Goal: Information Seeking & Learning: Learn about a topic

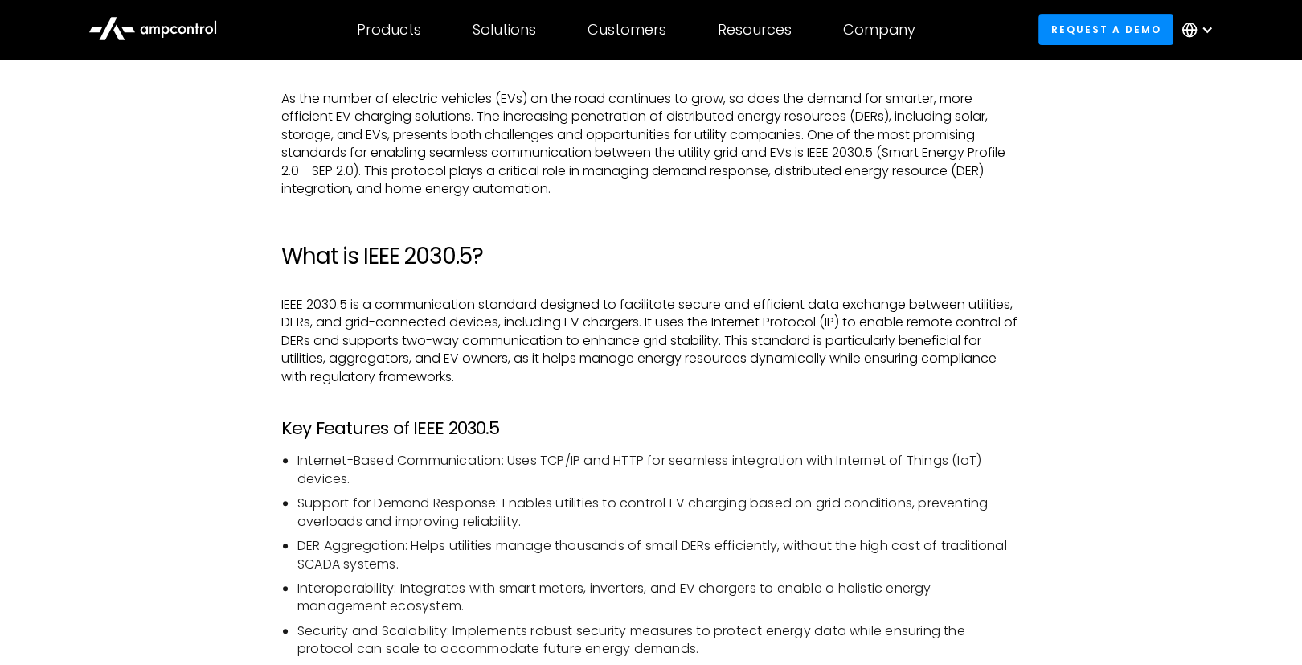
scroll to position [900, 0]
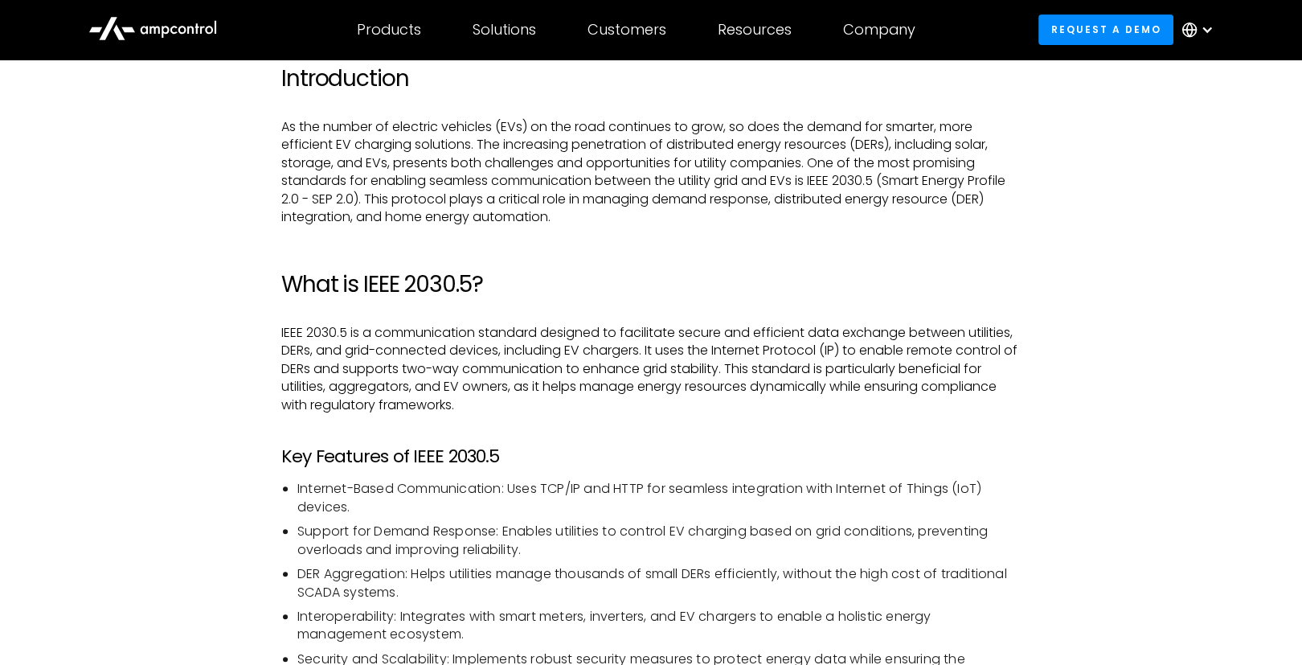
click at [799, 133] on p "As the number of electric vehicles (EVs) on the road continues to grow, so does…" at bounding box center [650, 172] width 739 height 108
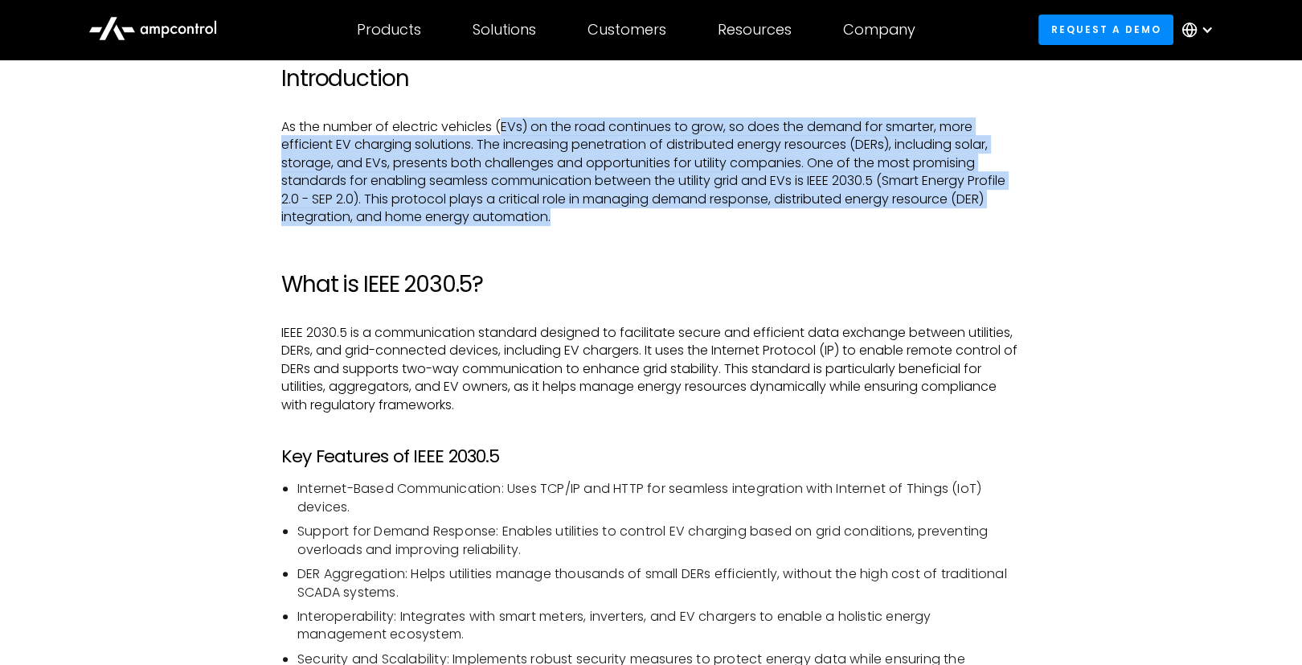
drag, startPoint x: 502, startPoint y: 129, endPoint x: 990, endPoint y: 209, distance: 494.4
click at [990, 209] on p "As the number of electric vehicles (EVs) on the road continues to grow, so does…" at bounding box center [650, 172] width 739 height 108
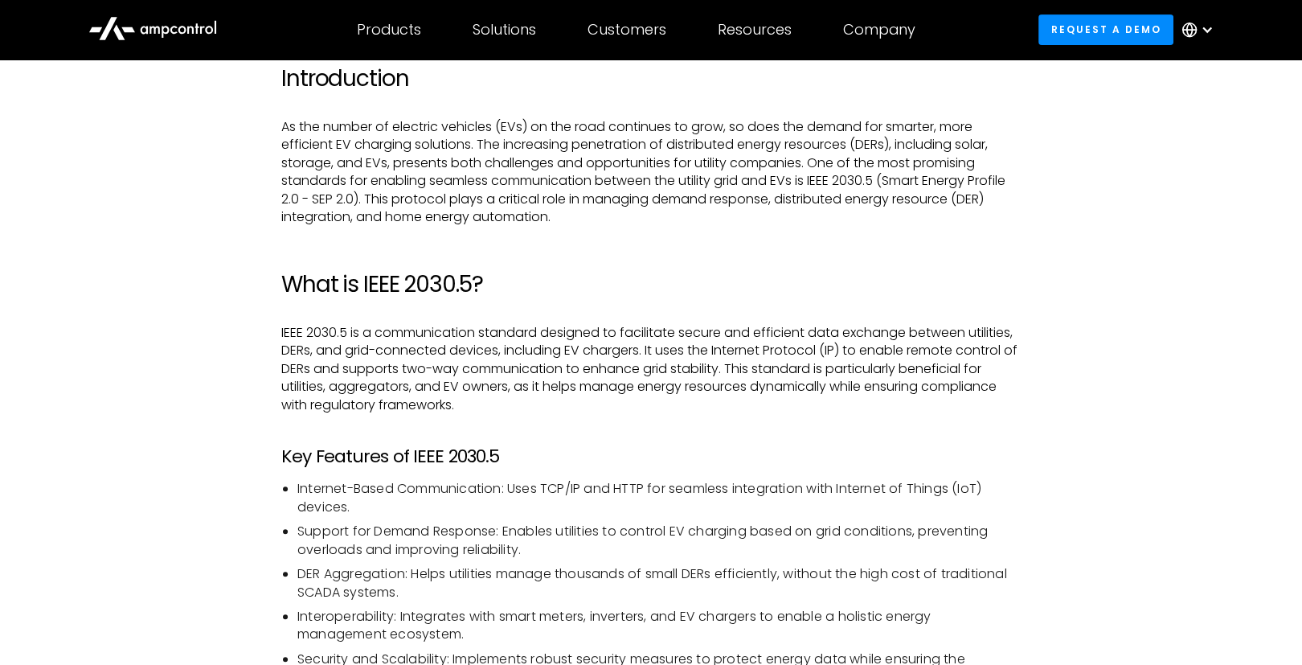
drag, startPoint x: 990, startPoint y: 209, endPoint x: 764, endPoint y: 354, distance: 268.2
click at [764, 354] on p "IEEE 2030.5 is a communication standard designed to facilitate secure and effic…" at bounding box center [650, 369] width 739 height 90
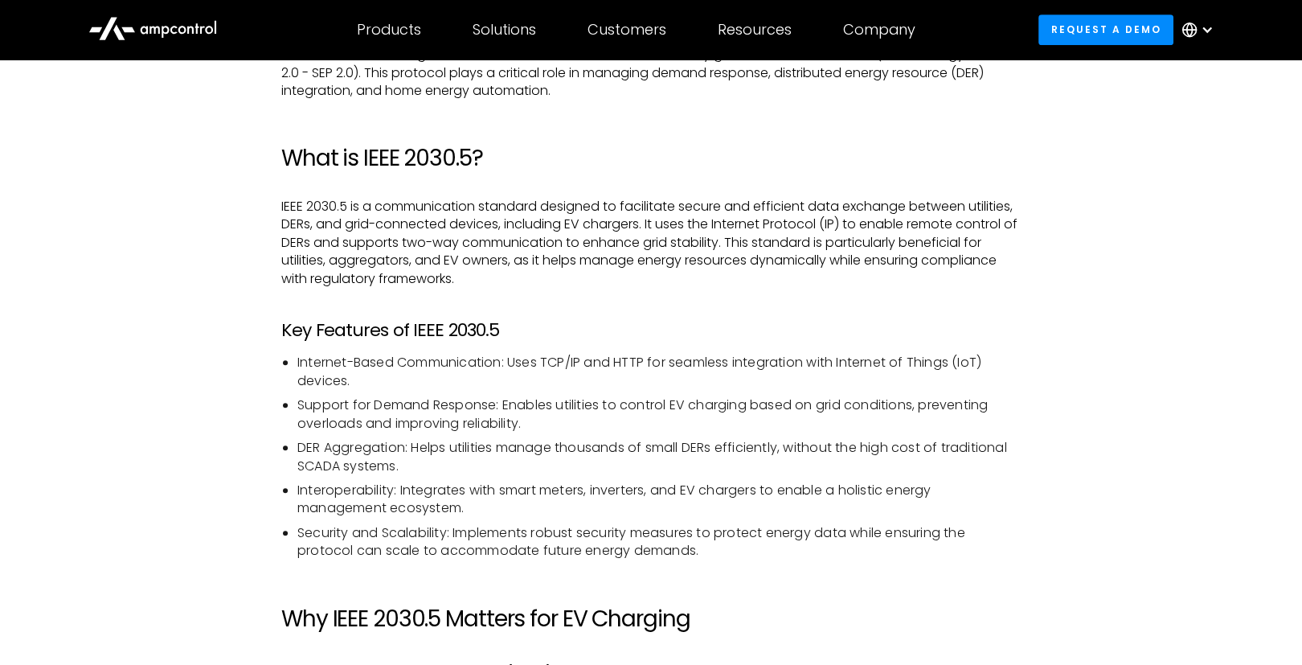
scroll to position [1029, 0]
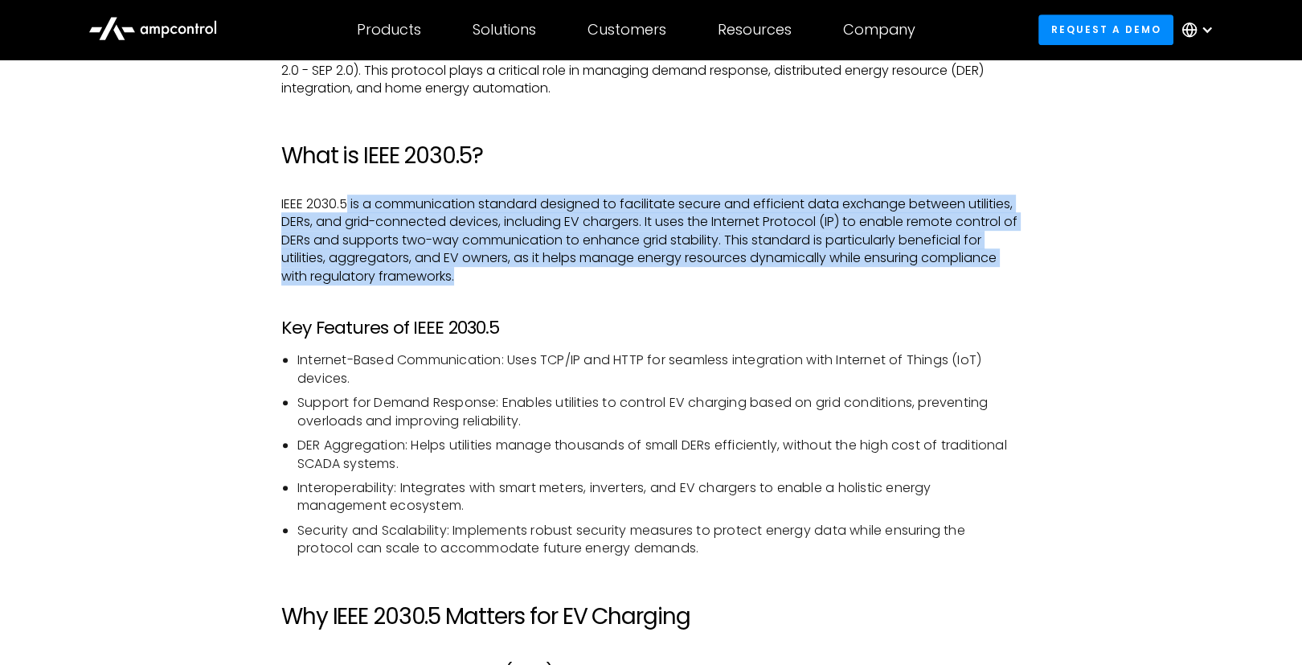
drag, startPoint x: 345, startPoint y: 206, endPoint x: 517, endPoint y: 270, distance: 183.6
click at [517, 270] on p "IEEE 2030.5 is a communication standard designed to facilitate secure and effic…" at bounding box center [650, 240] width 739 height 90
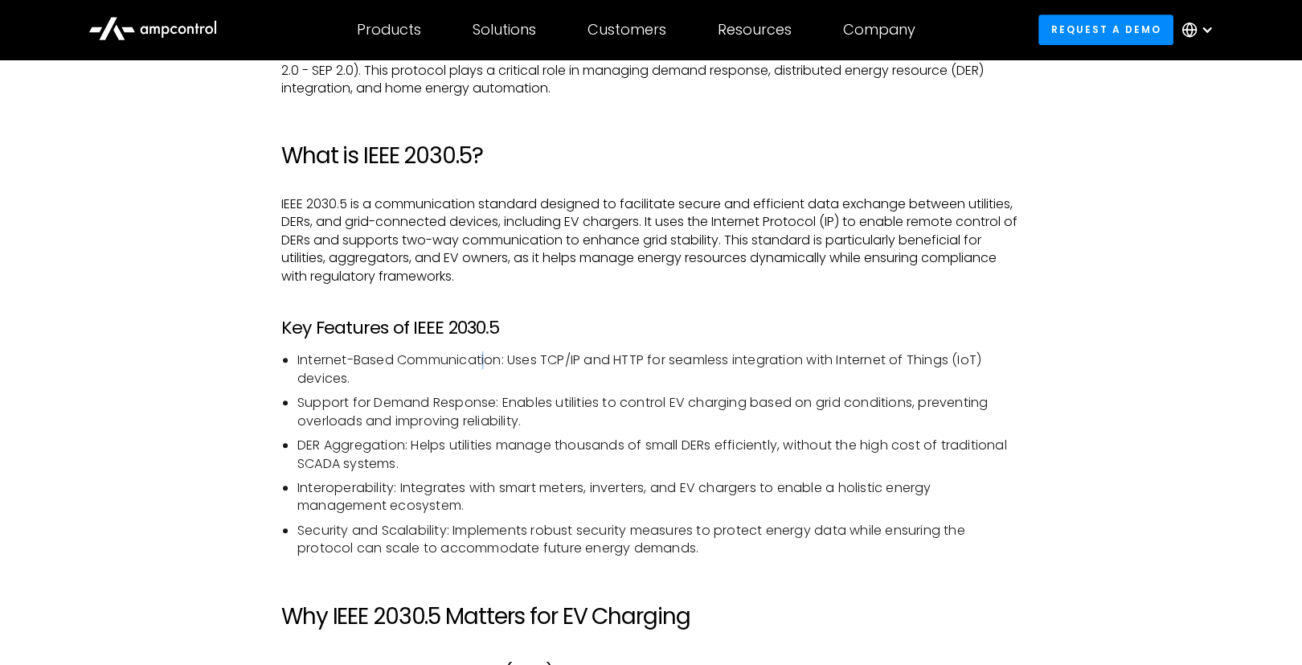
drag, startPoint x: 517, startPoint y: 270, endPoint x: 486, endPoint y: 354, distance: 89.7
click at [486, 354] on li "Internet-Based Communication: Uses TCP/IP and HTTP for seamless integration wit…" at bounding box center [658, 369] width 723 height 36
click at [310, 369] on li "Internet-Based Communication: Uses TCP/IP and HTTP for seamless integration wit…" at bounding box center [658, 369] width 723 height 36
drag, startPoint x: 334, startPoint y: 328, endPoint x: 413, endPoint y: 338, distance: 79.4
click at [413, 338] on h3 "Key Features of IEEE 2030.5" at bounding box center [650, 327] width 739 height 21
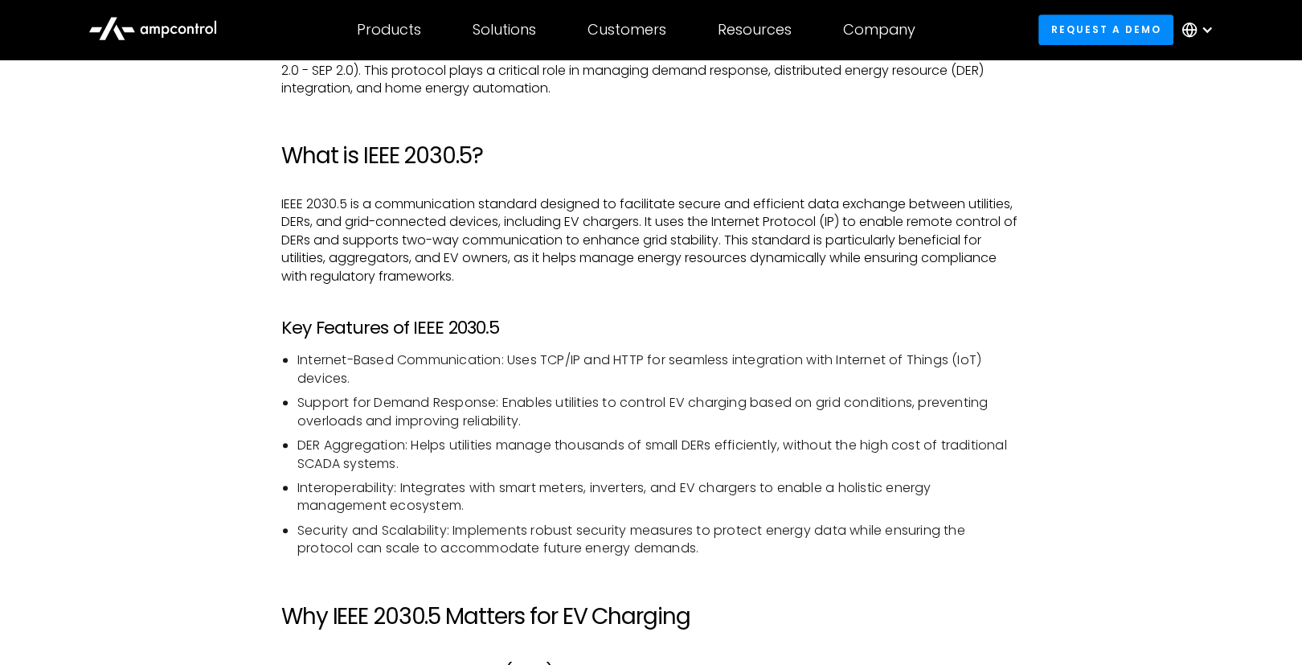
drag, startPoint x: 413, startPoint y: 338, endPoint x: 371, endPoint y: 376, distance: 56.3
click at [412, 392] on ul "Internet-Based Communication: Uses TCP/IP and HTTP for seamless integration wit…" at bounding box center [650, 454] width 739 height 206
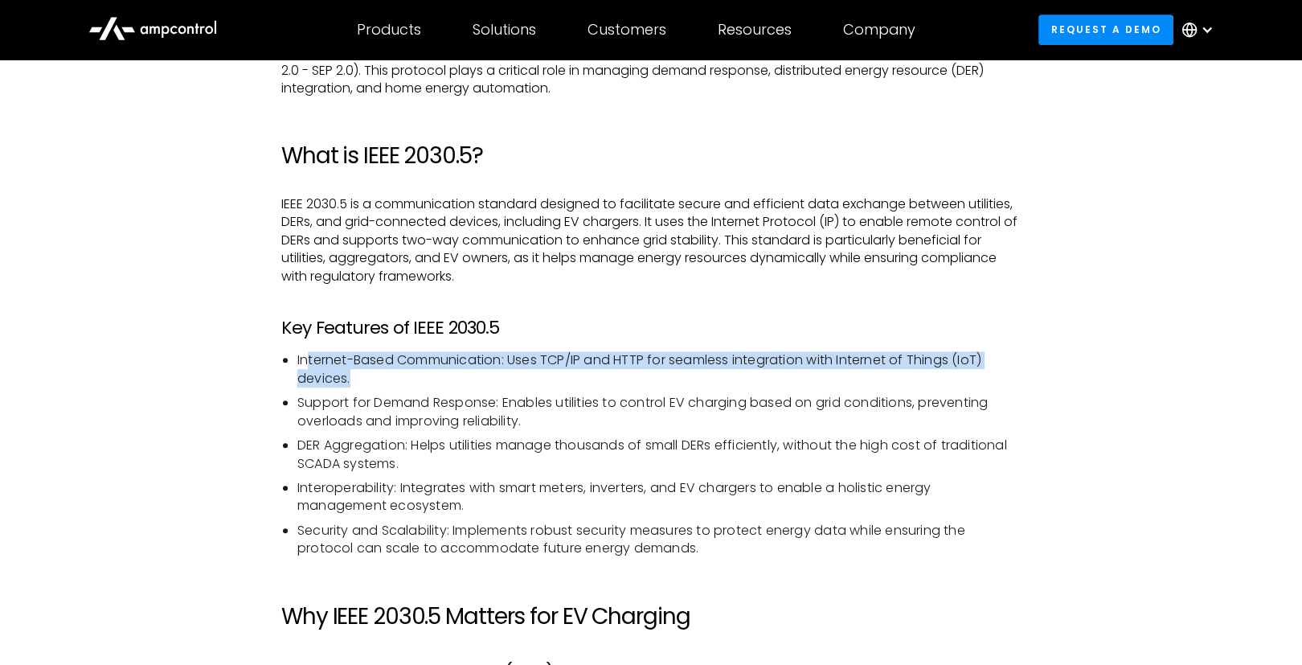
drag, startPoint x: 319, startPoint y: 356, endPoint x: 432, endPoint y: 387, distance: 117.4
click at [432, 387] on li "Internet-Based Communication: Uses TCP/IP and HTTP for seamless integration wit…" at bounding box center [658, 369] width 723 height 36
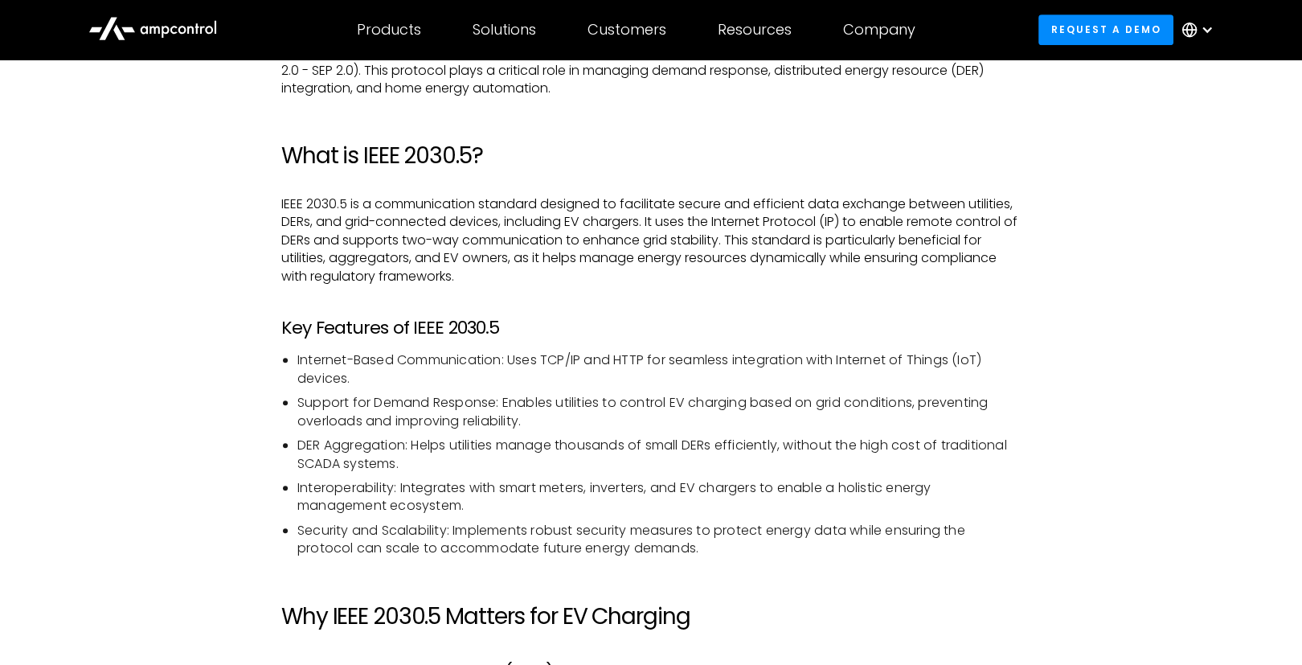
drag, startPoint x: 432, startPoint y: 387, endPoint x: 343, endPoint y: 406, distance: 91.3
click at [435, 424] on li "Support for Demand Response: Enables utilities to control EV charging based on …" at bounding box center [658, 412] width 723 height 36
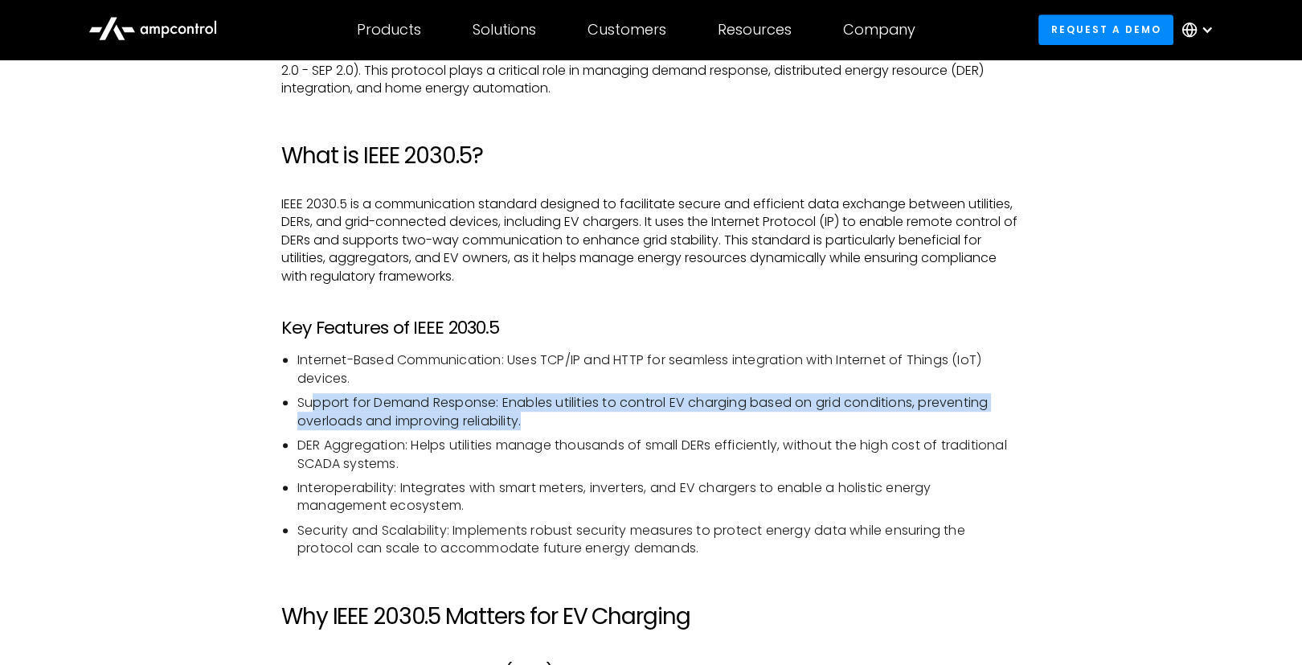
drag, startPoint x: 321, startPoint y: 396, endPoint x: 557, endPoint y: 430, distance: 237.9
click at [557, 430] on ul "Internet-Based Communication: Uses TCP/IP and HTTP for seamless integration wit…" at bounding box center [650, 454] width 739 height 206
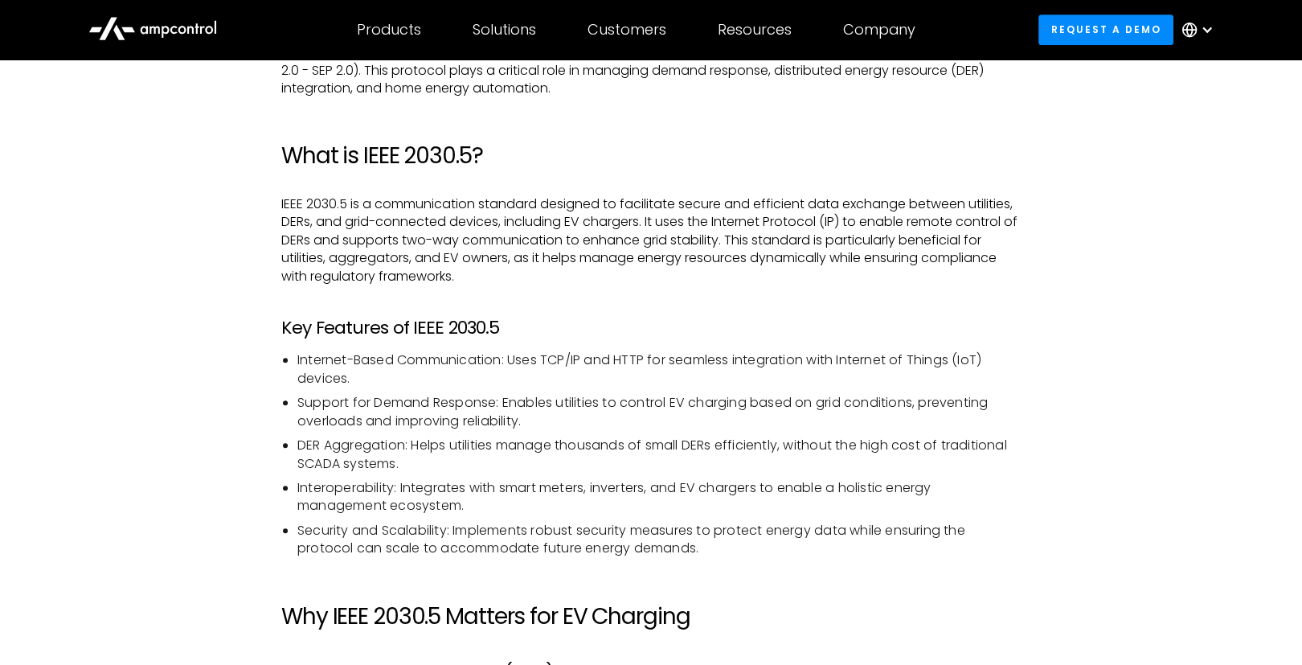
drag, startPoint x: 557, startPoint y: 430, endPoint x: 541, endPoint y: 468, distance: 41.0
click at [544, 465] on li "DER Aggregation: Helps utilities manage thousands of small DERs efficiently, wi…" at bounding box center [658, 454] width 723 height 36
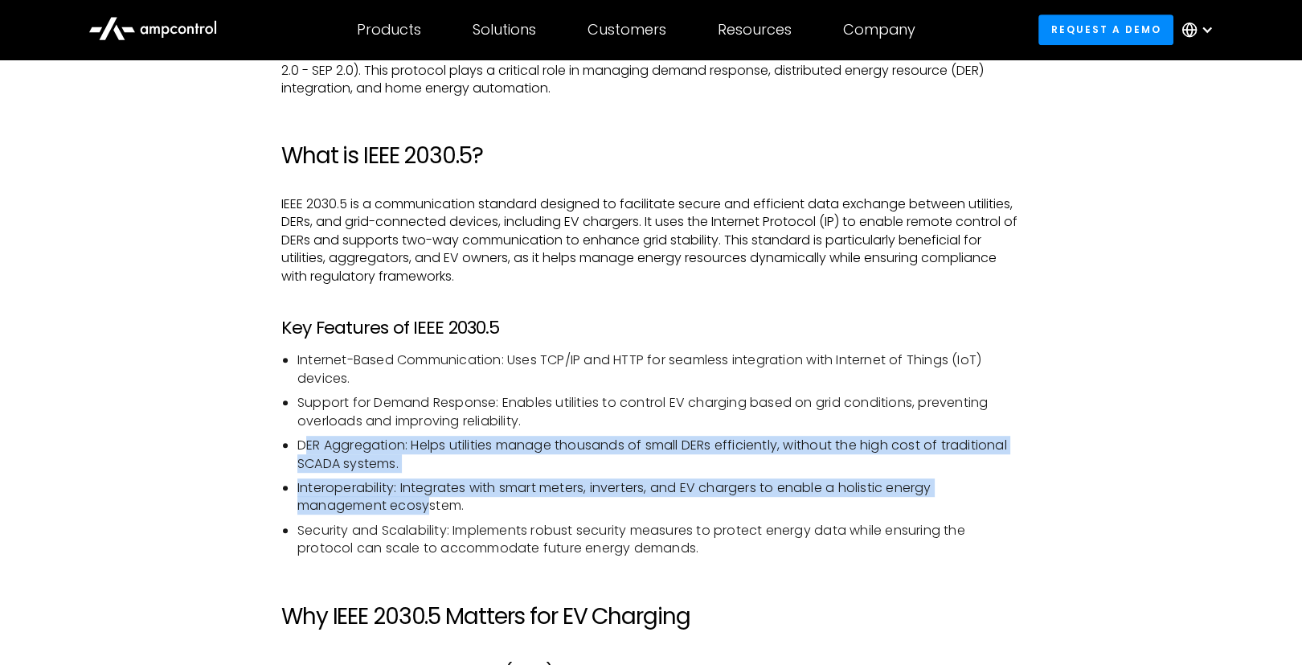
drag, startPoint x: 309, startPoint y: 442, endPoint x: 431, endPoint y: 506, distance: 138.0
click at [431, 506] on ul "Internet-Based Communication: Uses TCP/IP and HTTP for seamless integration wit…" at bounding box center [650, 454] width 739 height 206
drag, startPoint x: 431, startPoint y: 506, endPoint x: 398, endPoint y: 539, distance: 46.6
click at [398, 539] on li "Security and Scalability: Implements robust security measures to protect energy…" at bounding box center [658, 540] width 723 height 36
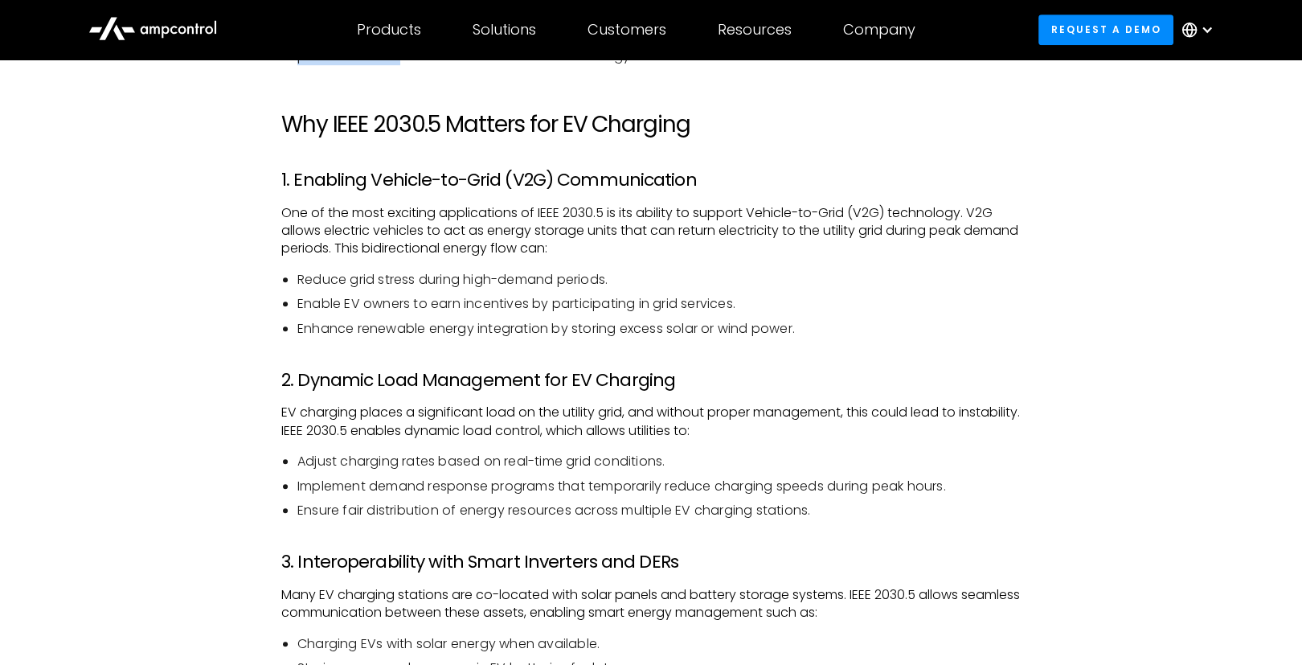
scroll to position [1543, 0]
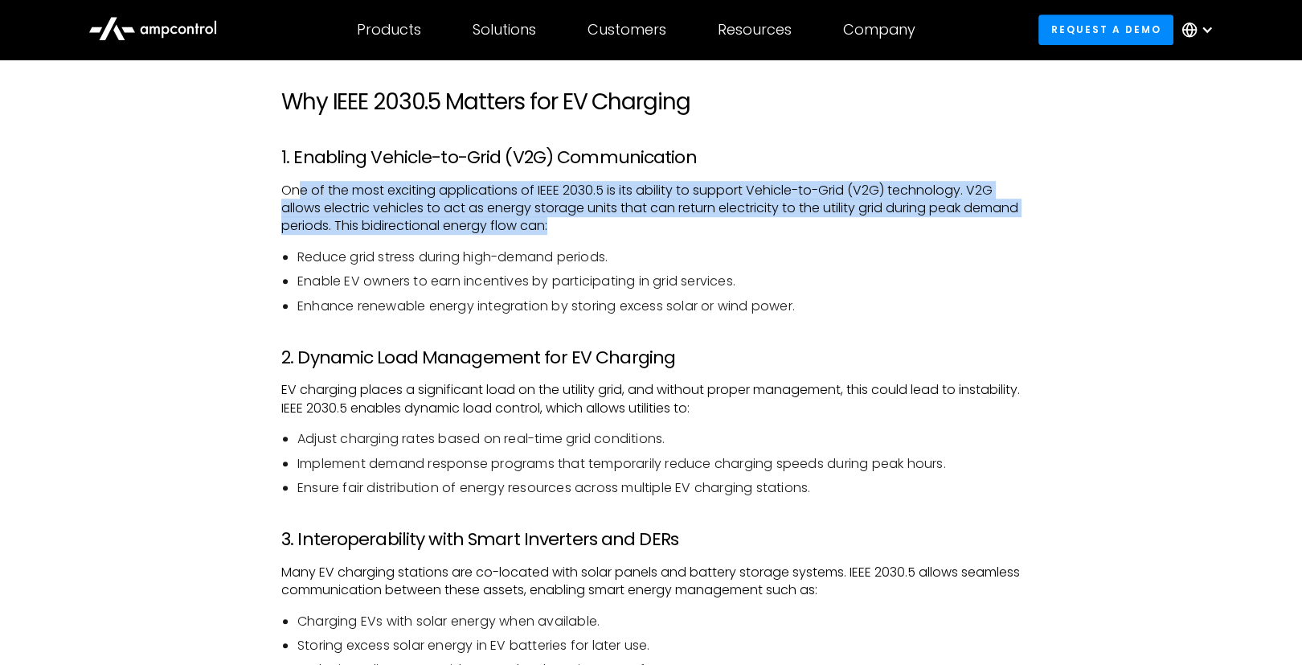
drag, startPoint x: 300, startPoint y: 193, endPoint x: 614, endPoint y: 225, distance: 315.9
click at [614, 225] on p "One of the most exciting applications of IEEE 2030.5 is its ability to support …" at bounding box center [650, 209] width 739 height 54
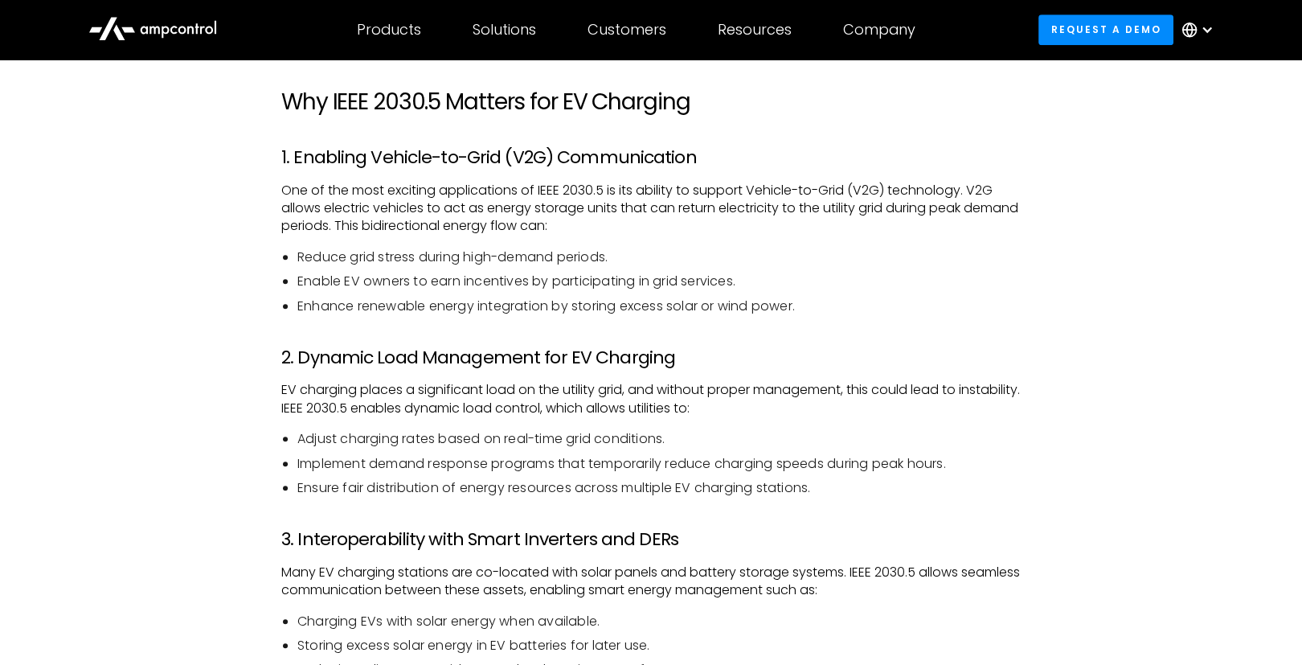
drag, startPoint x: 614, startPoint y: 225, endPoint x: 439, endPoint y: 308, distance: 193.8
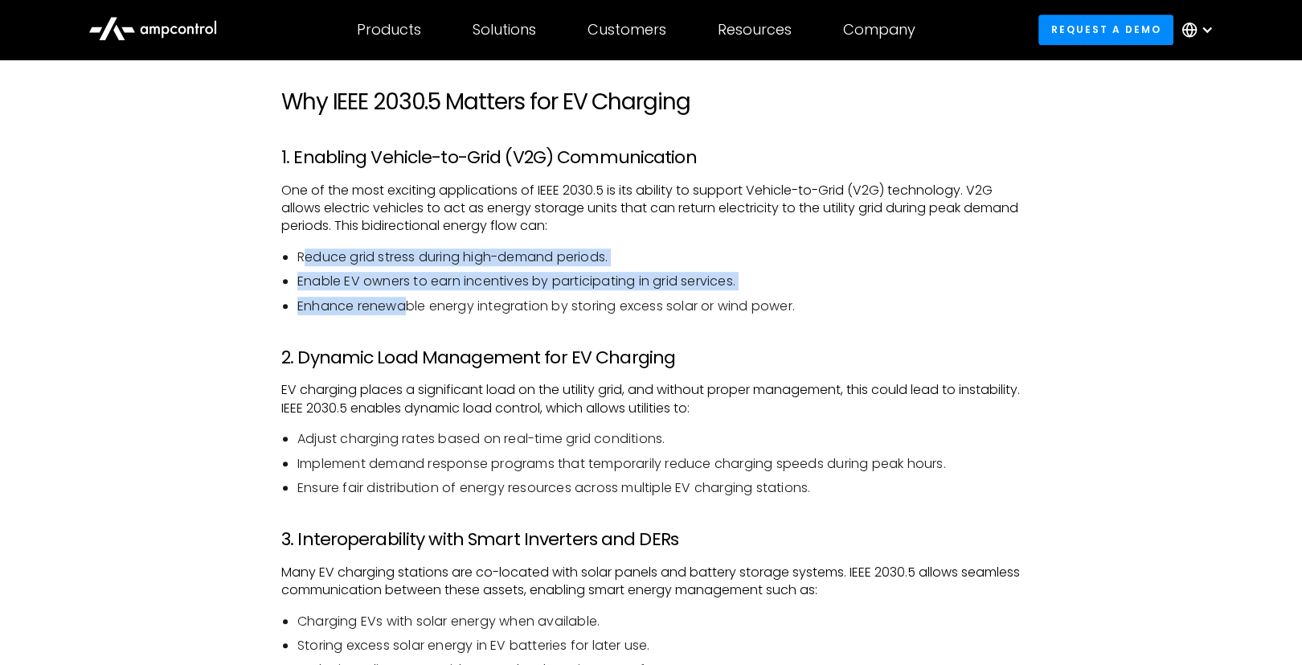
drag, startPoint x: 308, startPoint y: 248, endPoint x: 404, endPoint y: 299, distance: 109.3
click at [404, 299] on ul "Reduce grid stress during high-demand periods. Enable EV owners to earn incenti…" at bounding box center [650, 281] width 739 height 67
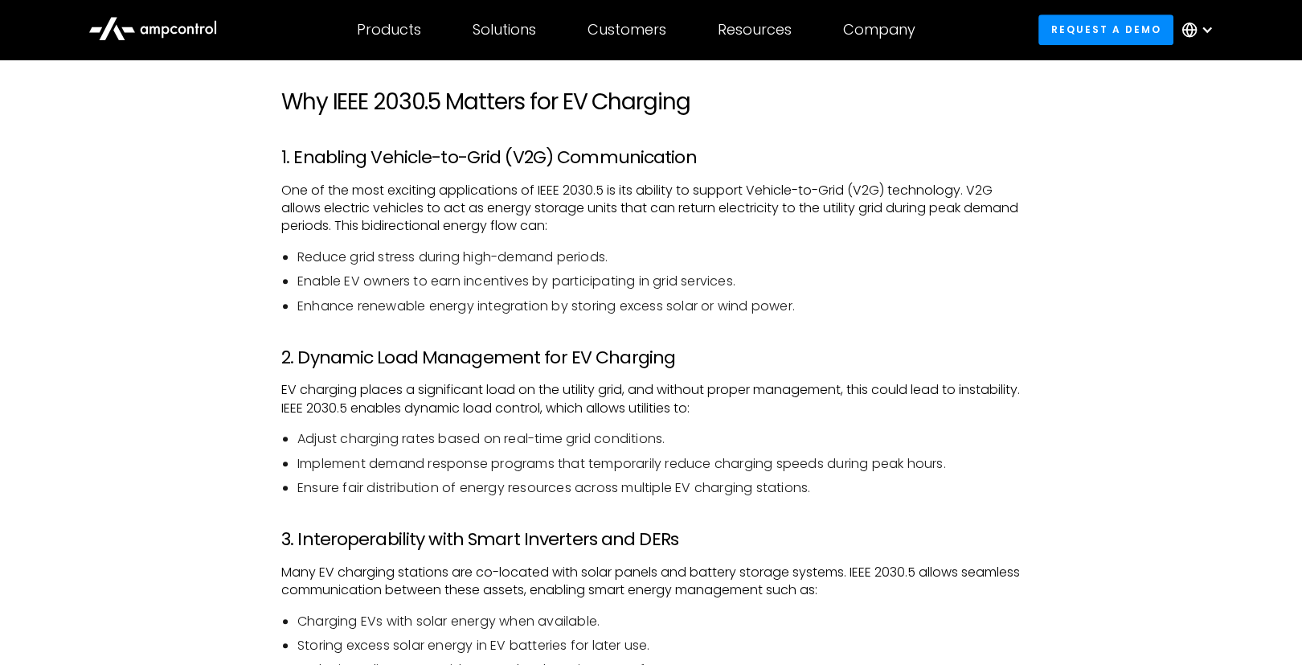
drag, startPoint x: 404, startPoint y: 299, endPoint x: 358, endPoint y: 350, distance: 69.4
click at [358, 349] on h3 "2. Dynamic Load Management for EV Charging" at bounding box center [650, 357] width 739 height 21
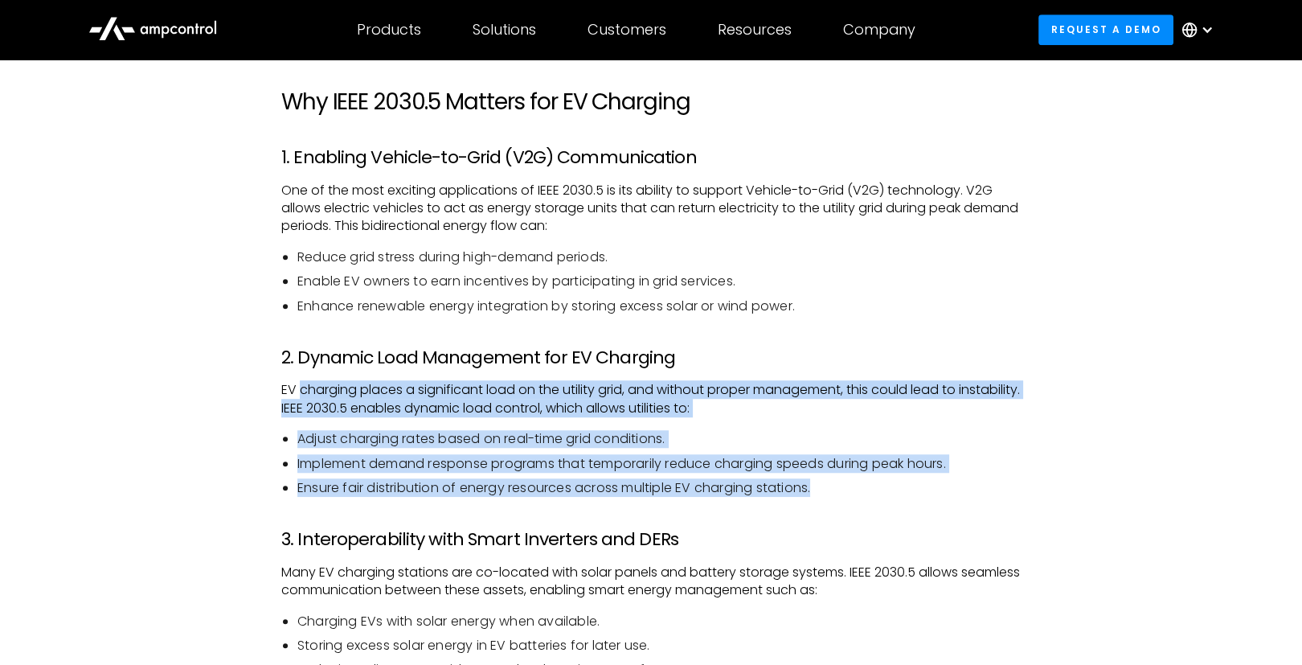
drag, startPoint x: 303, startPoint y: 387, endPoint x: 854, endPoint y: 493, distance: 561.2
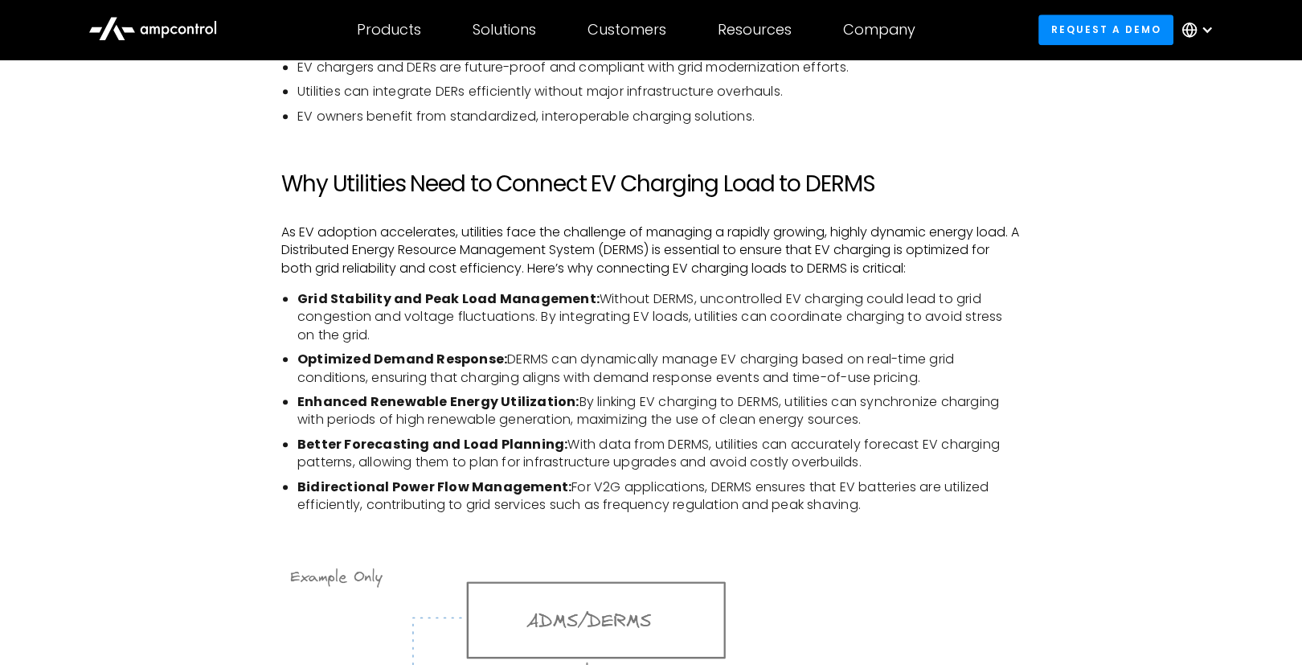
scroll to position [2314, 0]
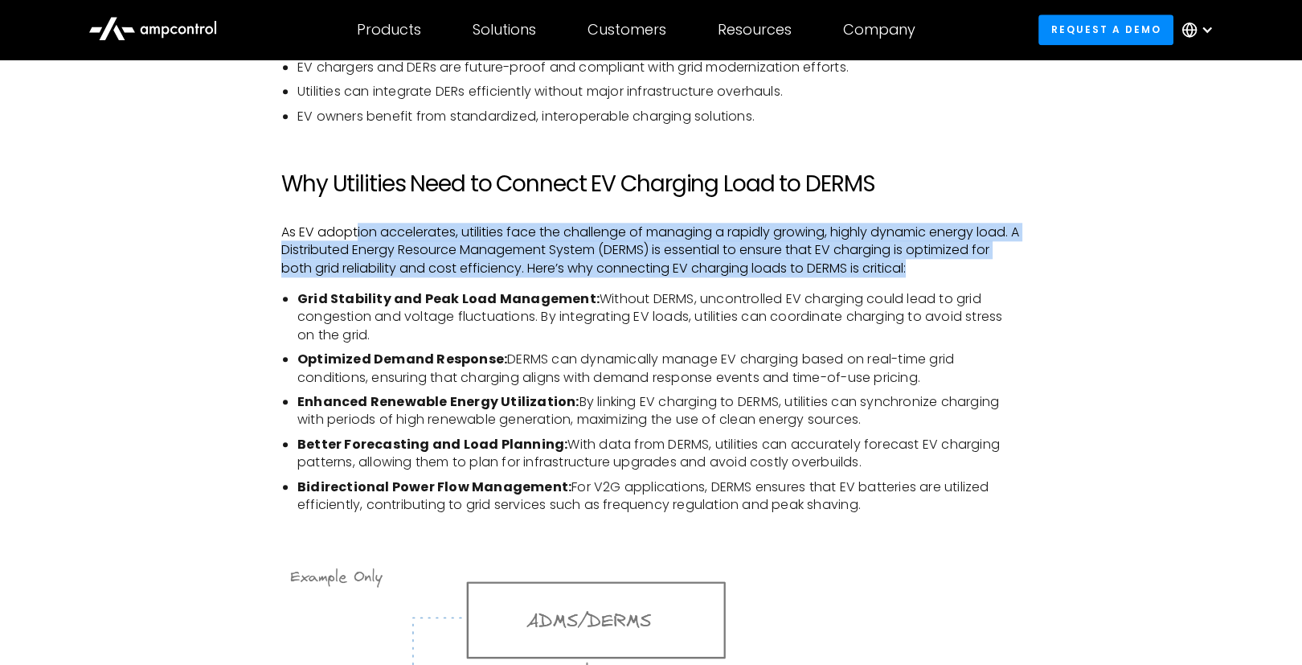
drag, startPoint x: 356, startPoint y: 229, endPoint x: 930, endPoint y: 275, distance: 575.6
click at [930, 275] on p "As EV adoption accelerates, utilities face the challenge of managing a rapidly …" at bounding box center [650, 250] width 739 height 54
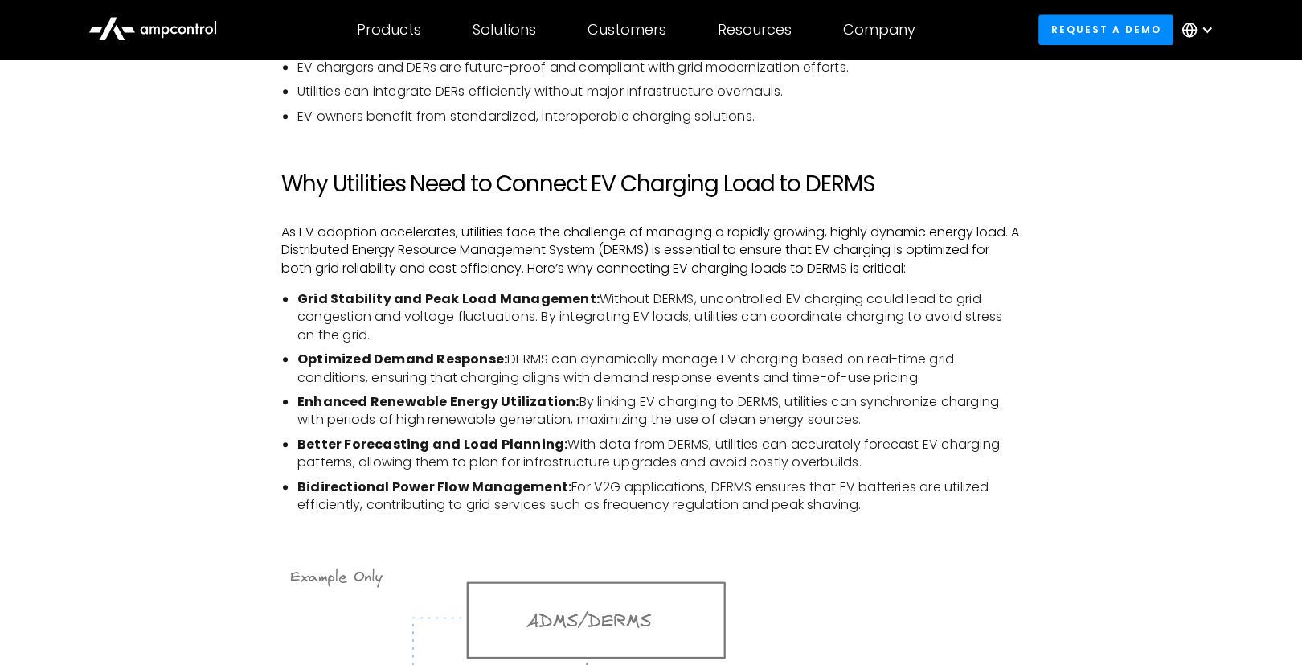
drag, startPoint x: 930, startPoint y: 275, endPoint x: 671, endPoint y: 359, distance: 272.2
click at [673, 359] on li "Optimized Demand Response: DERMS can dynamically manage EV charging based on re…" at bounding box center [658, 368] width 723 height 36
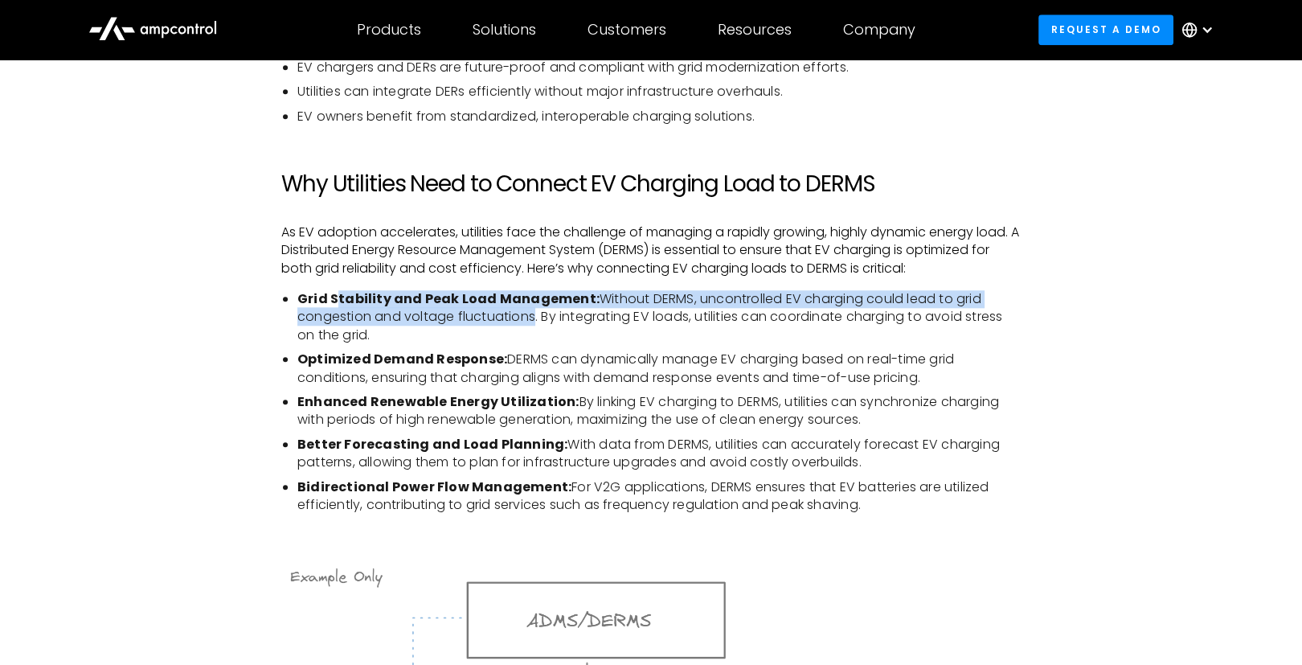
drag, startPoint x: 335, startPoint y: 297, endPoint x: 531, endPoint y: 322, distance: 197.8
click at [531, 322] on li "Grid Stability and Peak Load Management: Without DERMS, uncontrolled EV chargin…" at bounding box center [658, 317] width 723 height 54
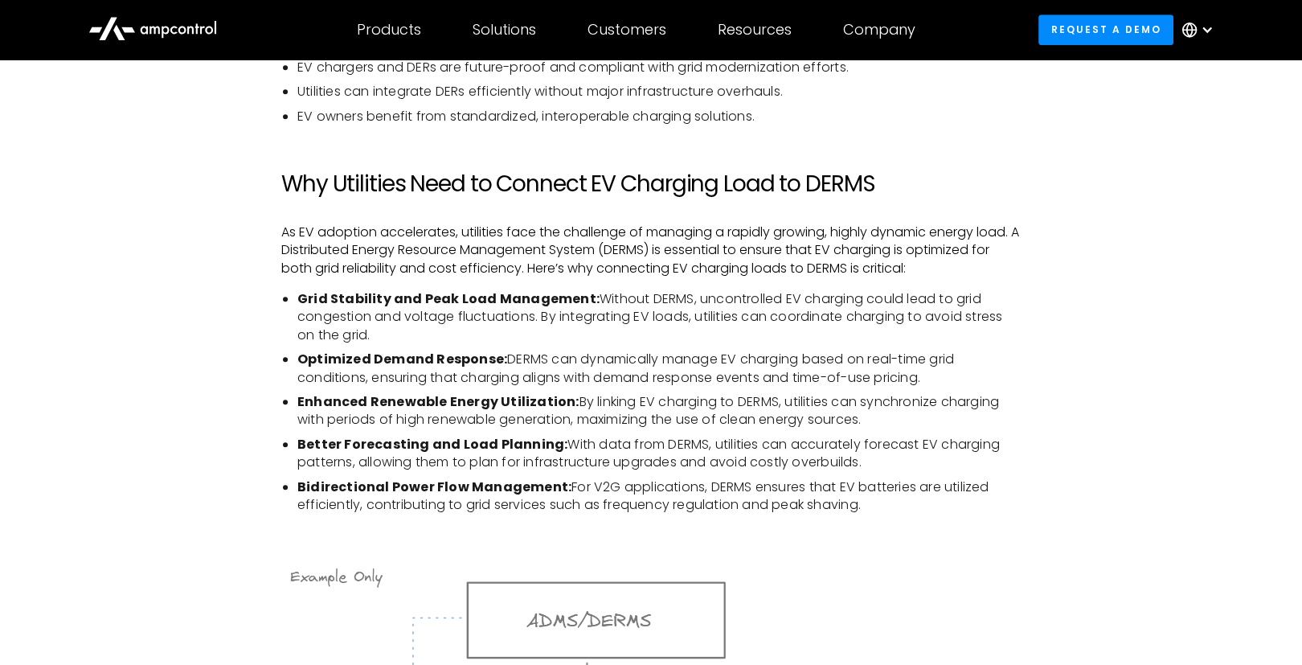
drag, startPoint x: 531, startPoint y: 322, endPoint x: 366, endPoint y: 367, distance: 171.6
click at [414, 370] on li "Optimized Demand Response: DERMS can dynamically manage EV charging based on re…" at bounding box center [658, 368] width 723 height 36
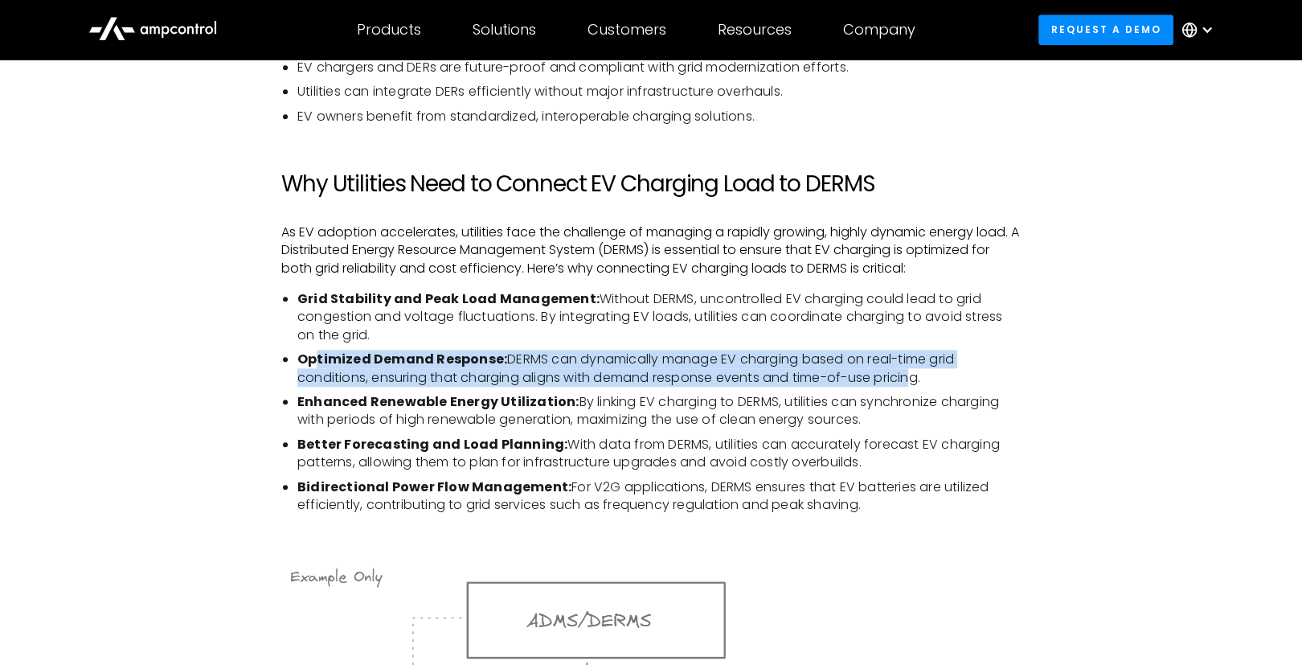
drag, startPoint x: 315, startPoint y: 360, endPoint x: 906, endPoint y: 374, distance: 591.6
click at [906, 374] on li "Optimized Demand Response: DERMS can dynamically manage EV charging based on re…" at bounding box center [658, 368] width 723 height 36
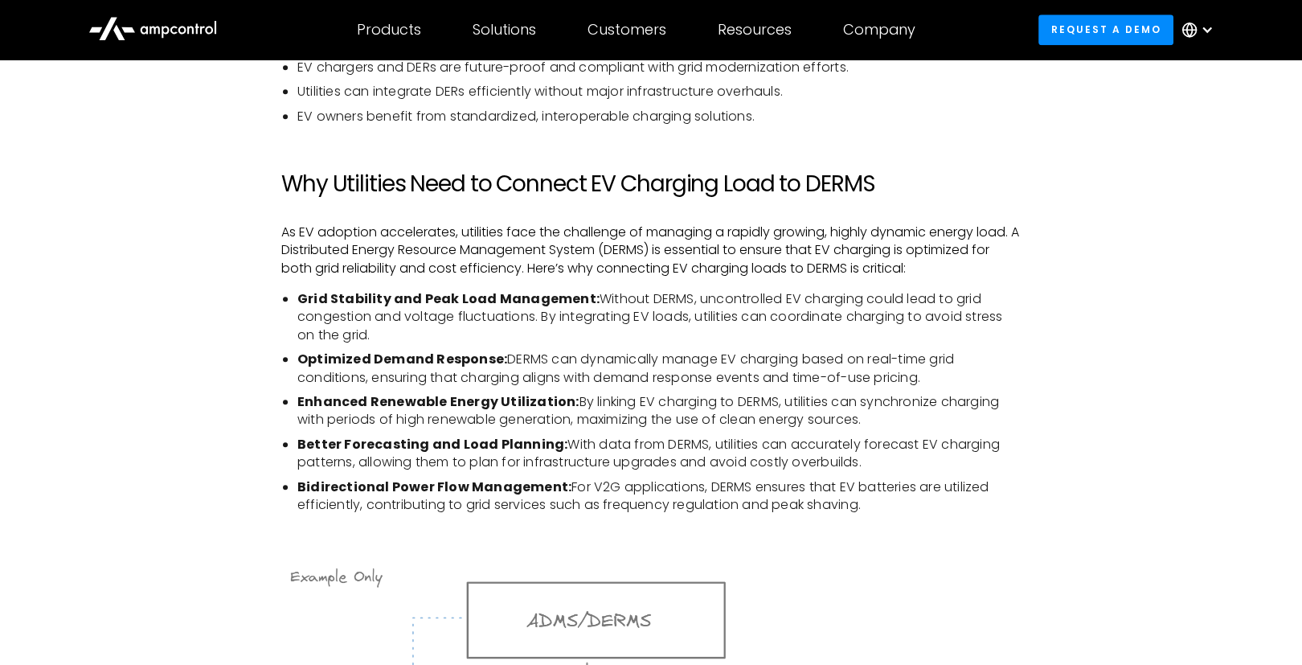
drag, startPoint x: 906, startPoint y: 374, endPoint x: 460, endPoint y: 407, distance: 447.2
click at [528, 431] on ul "Grid Stability and Peak Load Management: Without DERMS, uncontrolled EV chargin…" at bounding box center [650, 401] width 739 height 223
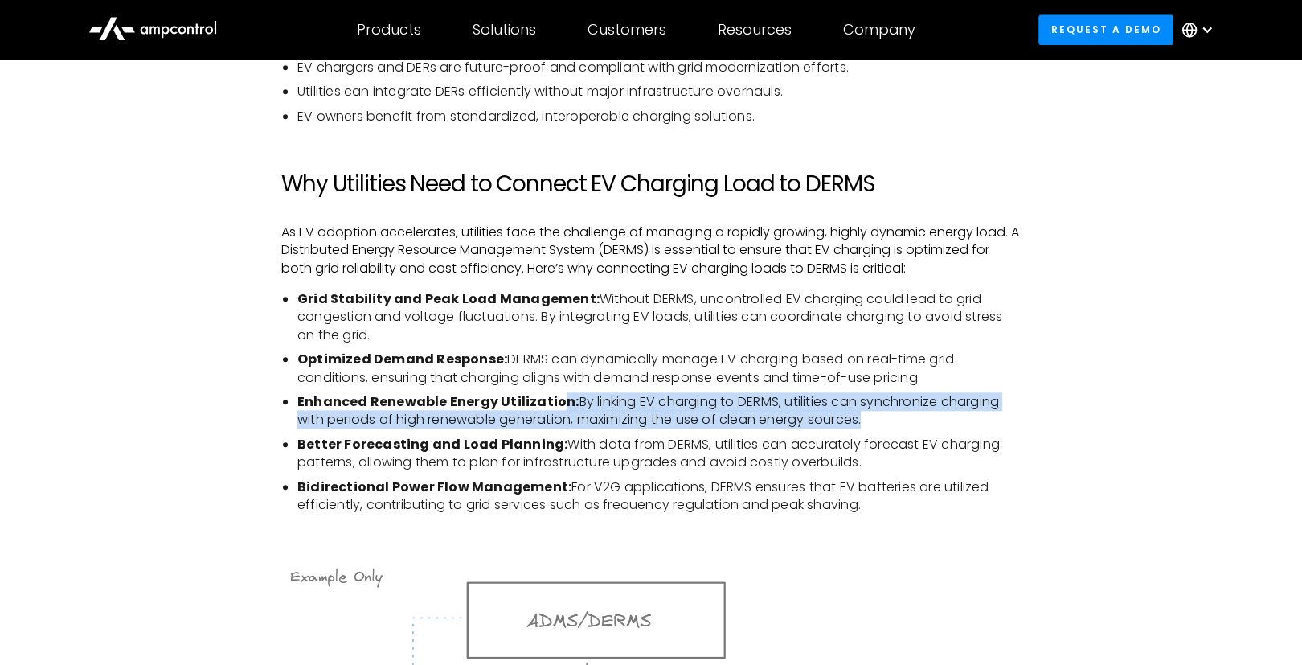
drag, startPoint x: 550, startPoint y: 399, endPoint x: 884, endPoint y: 417, distance: 334.0
click at [884, 417] on li "Enhanced Renewable Energy Utilization: By linking EV charging to DERMS, utiliti…" at bounding box center [658, 411] width 723 height 36
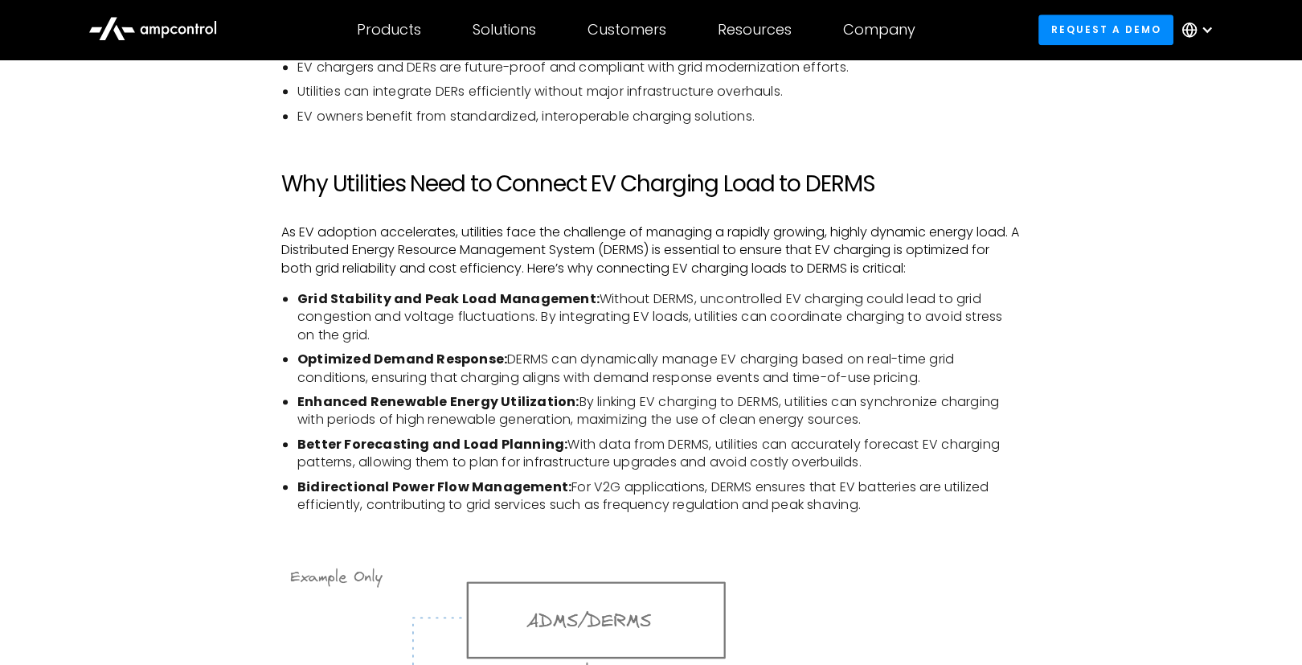
drag, startPoint x: 884, startPoint y: 417, endPoint x: 818, endPoint y: 446, distance: 72.0
click at [818, 446] on li "Better Forecasting and Load Planning: With data from DERMS, utilities can accur…" at bounding box center [658, 454] width 723 height 36
click at [308, 486] on strong "Bidirectional Power Flow Management:" at bounding box center [434, 486] width 274 height 18
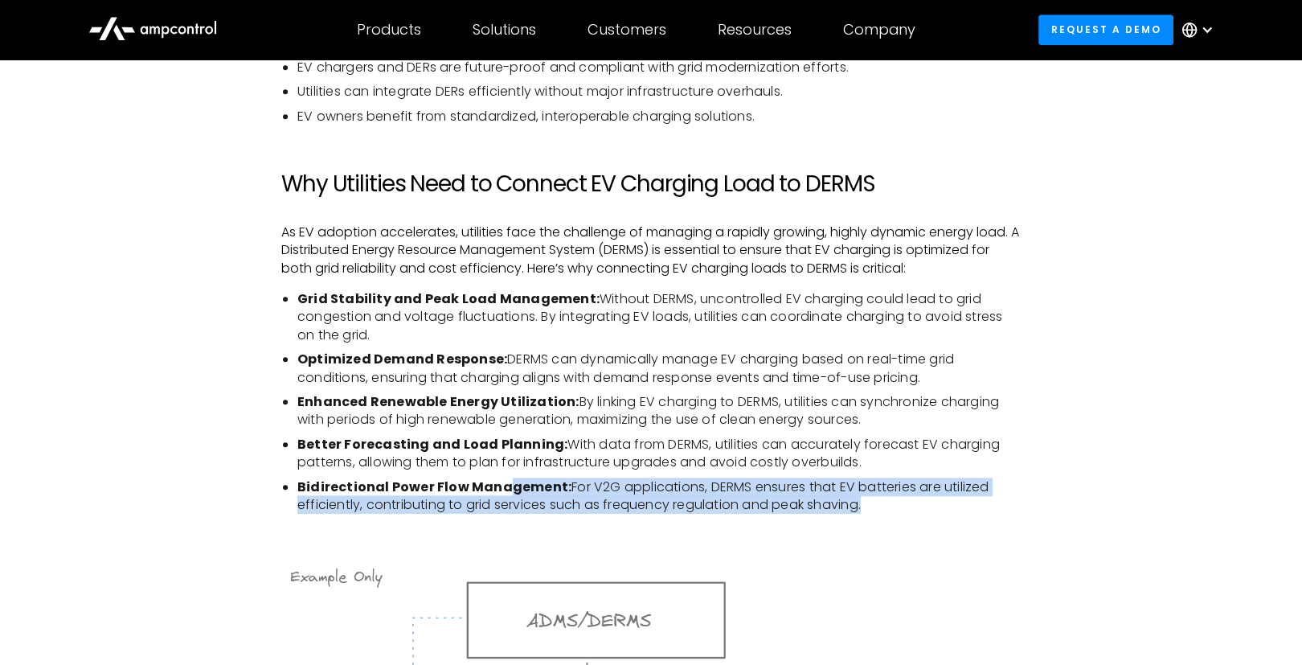
drag, startPoint x: 501, startPoint y: 492, endPoint x: 904, endPoint y: 499, distance: 403.5
click at [904, 499] on li "Bidirectional Power Flow Management: For V2G applications, DERMS ensures that E…" at bounding box center [658, 496] width 723 height 36
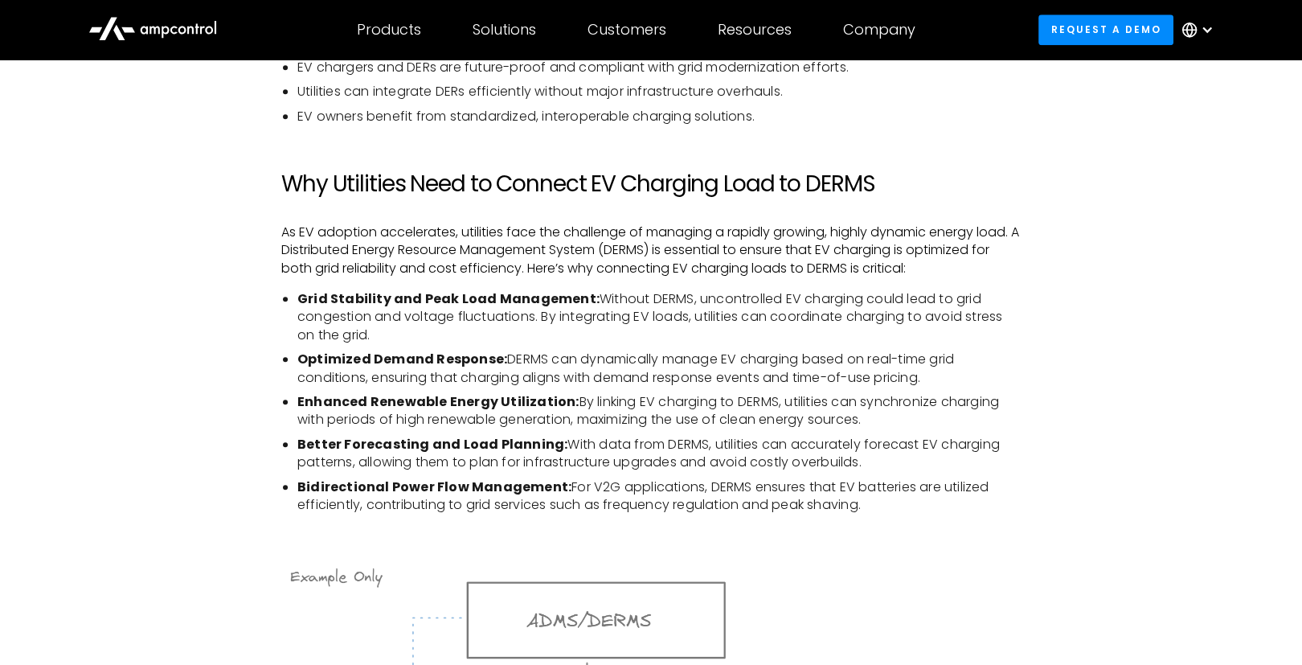
drag, startPoint x: 904, startPoint y: 499, endPoint x: 858, endPoint y: 534, distance: 57.4
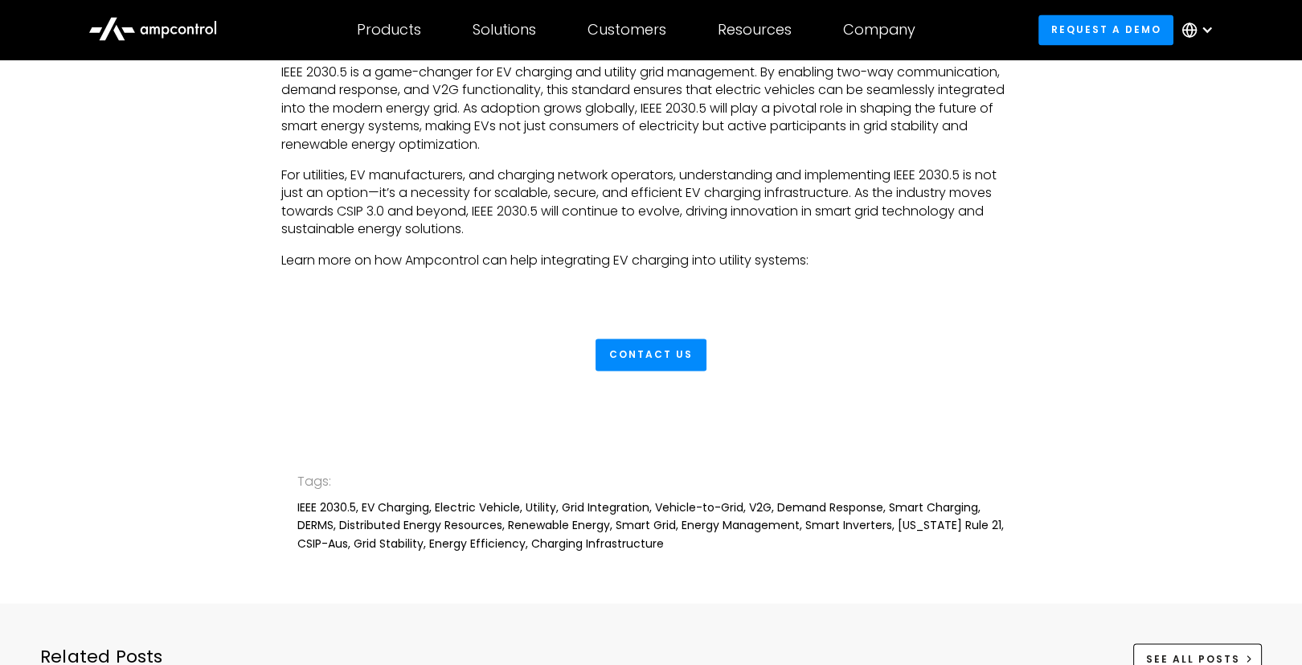
scroll to position [3664, 0]
